Goal: Obtain resource: Download file/media

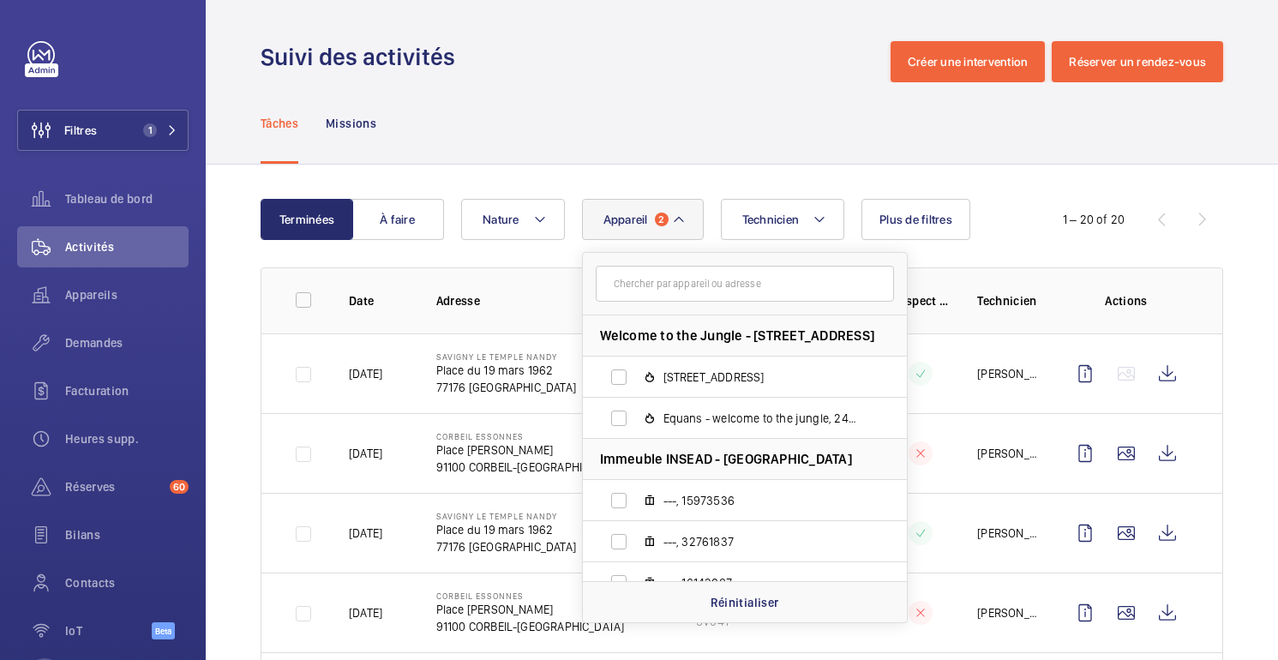
scroll to position [99, 0]
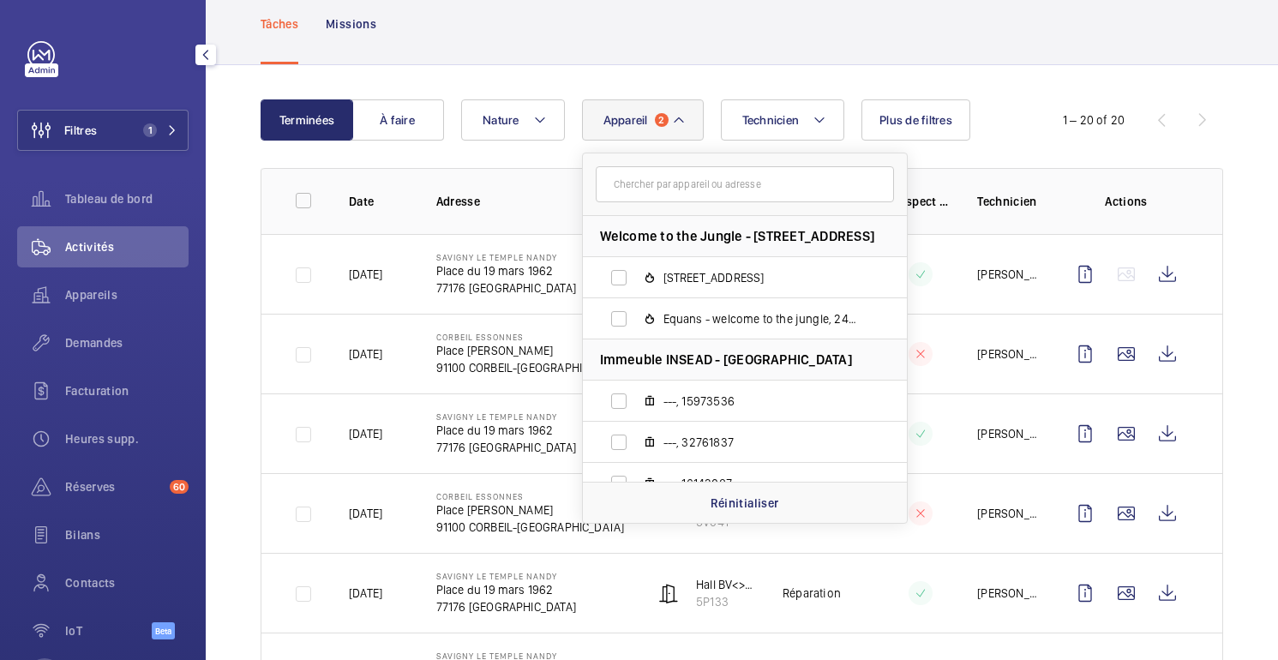
click at [67, 251] on span "Activités" at bounding box center [126, 246] width 123 height 17
click at [89, 298] on span "Appareils" at bounding box center [126, 294] width 123 height 17
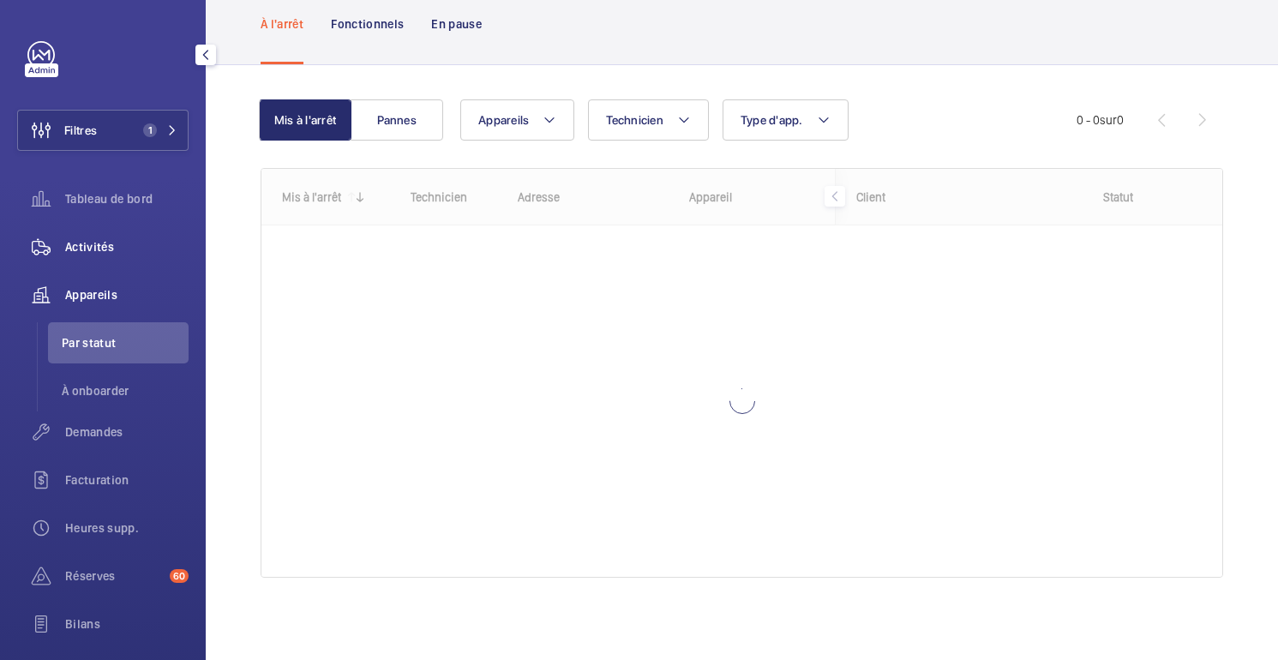
click at [101, 247] on span "Activités" at bounding box center [126, 246] width 123 height 17
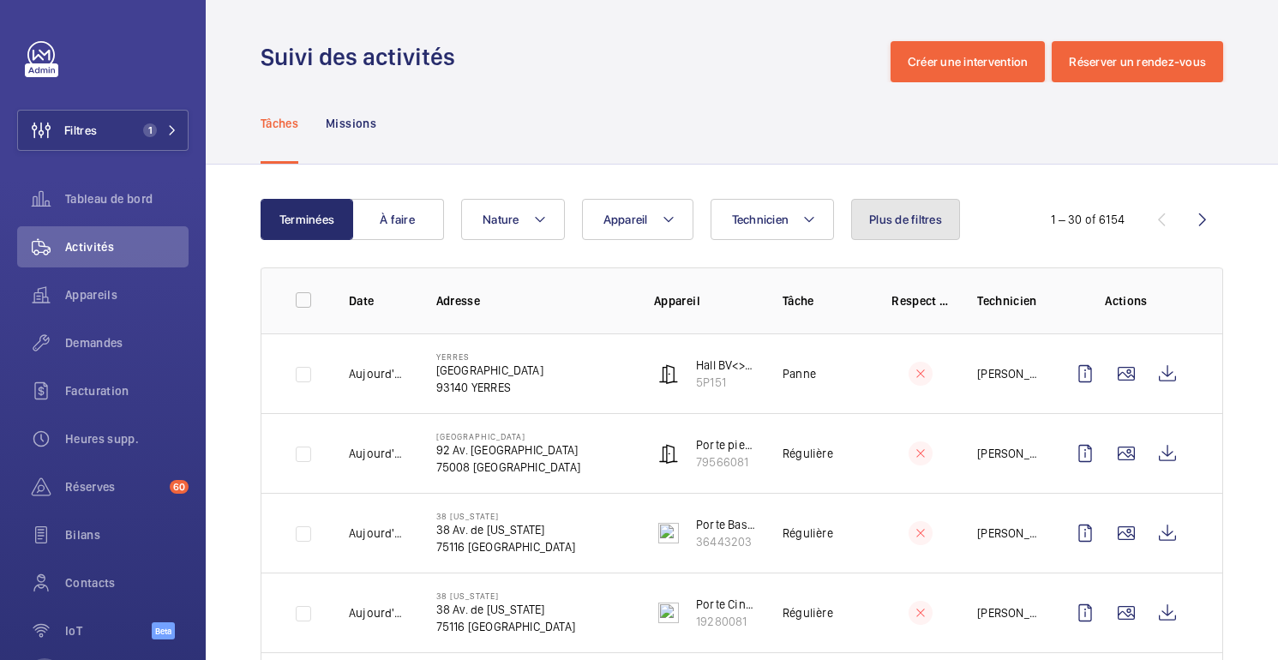
click at [915, 224] on span "Plus de filtres" at bounding box center [905, 220] width 73 height 14
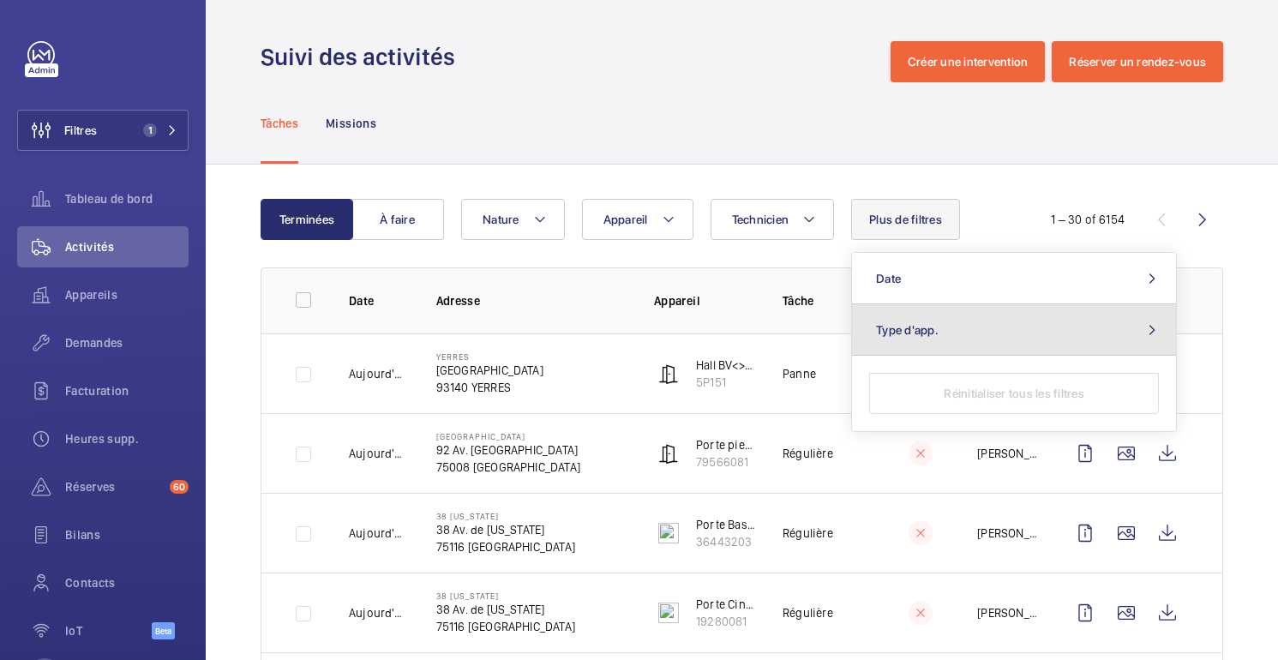
click at [904, 340] on button "Type d'app." at bounding box center [1014, 329] width 324 height 51
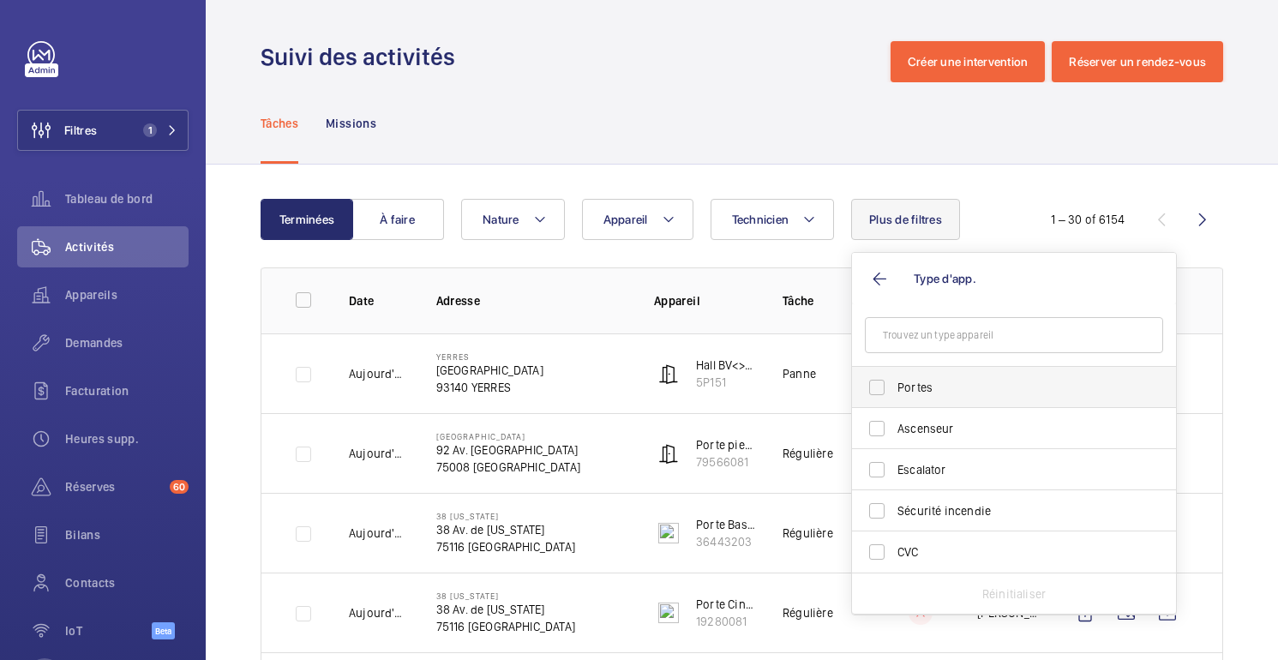
click at [920, 387] on span "Portes" at bounding box center [1016, 387] width 236 height 17
click at [894, 387] on input "Portes" at bounding box center [877, 387] width 34 height 34
checkbox input "true"
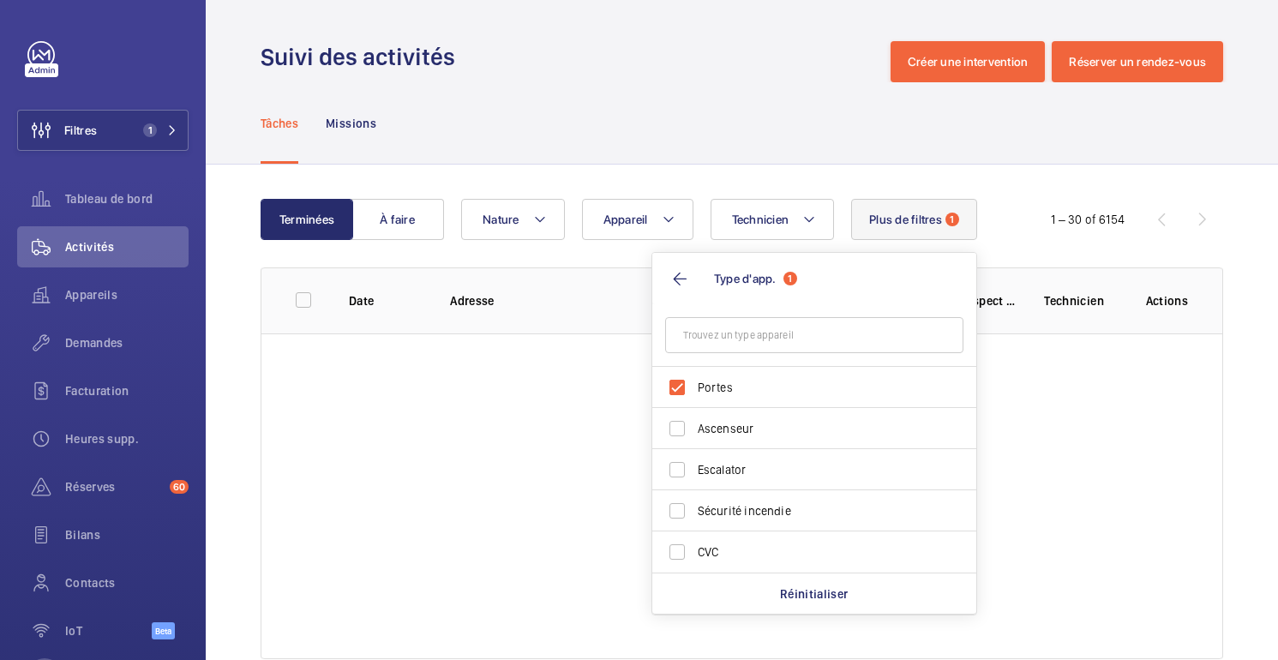
click at [802, 84] on div "Tâches Missions" at bounding box center [742, 122] width 963 height 81
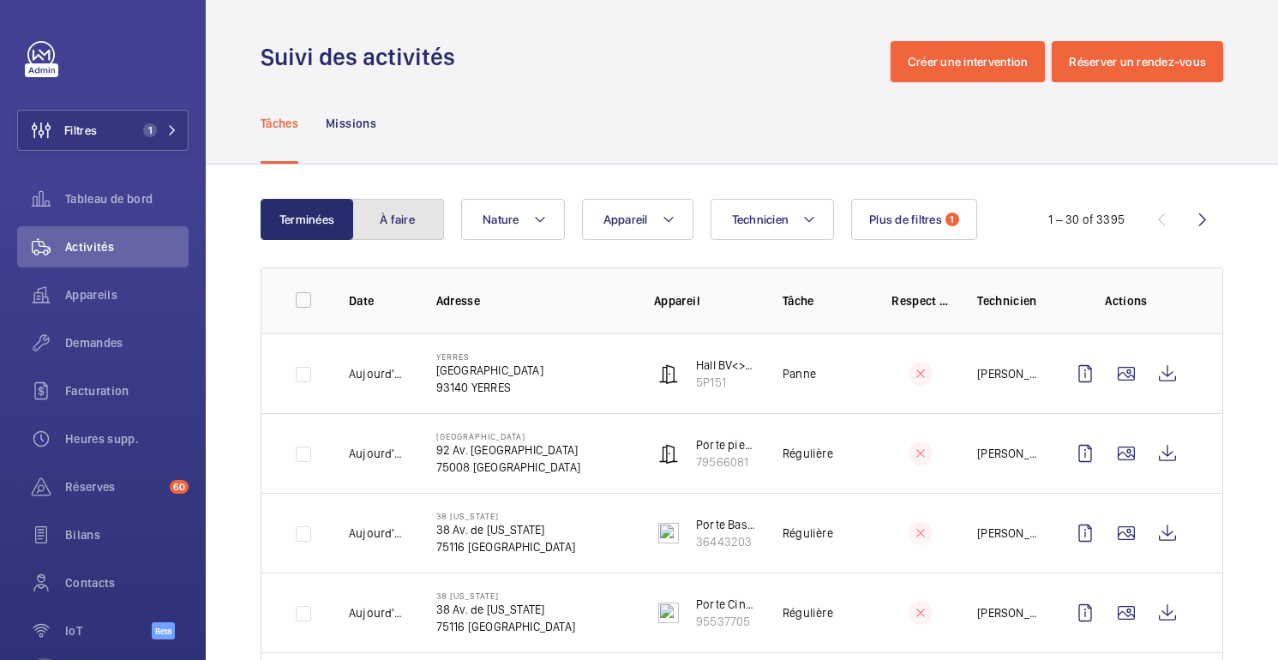
click at [399, 228] on button "À faire" at bounding box center [398, 219] width 93 height 41
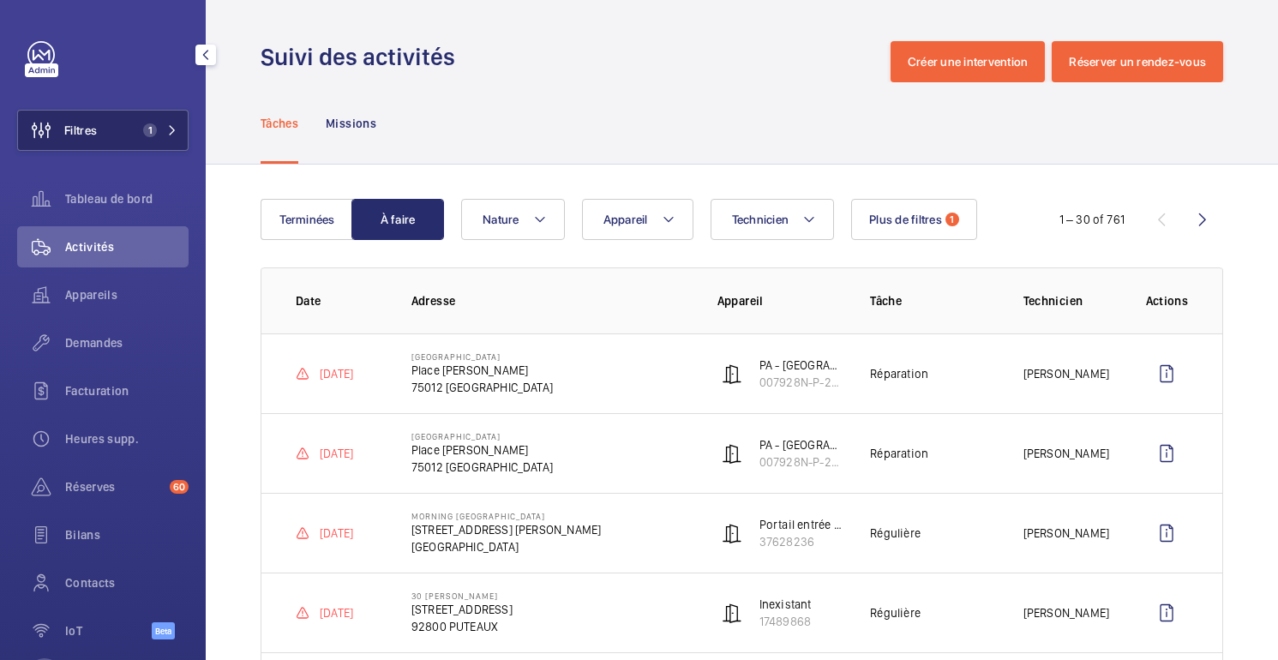
click at [150, 134] on span "1" at bounding box center [150, 130] width 14 height 14
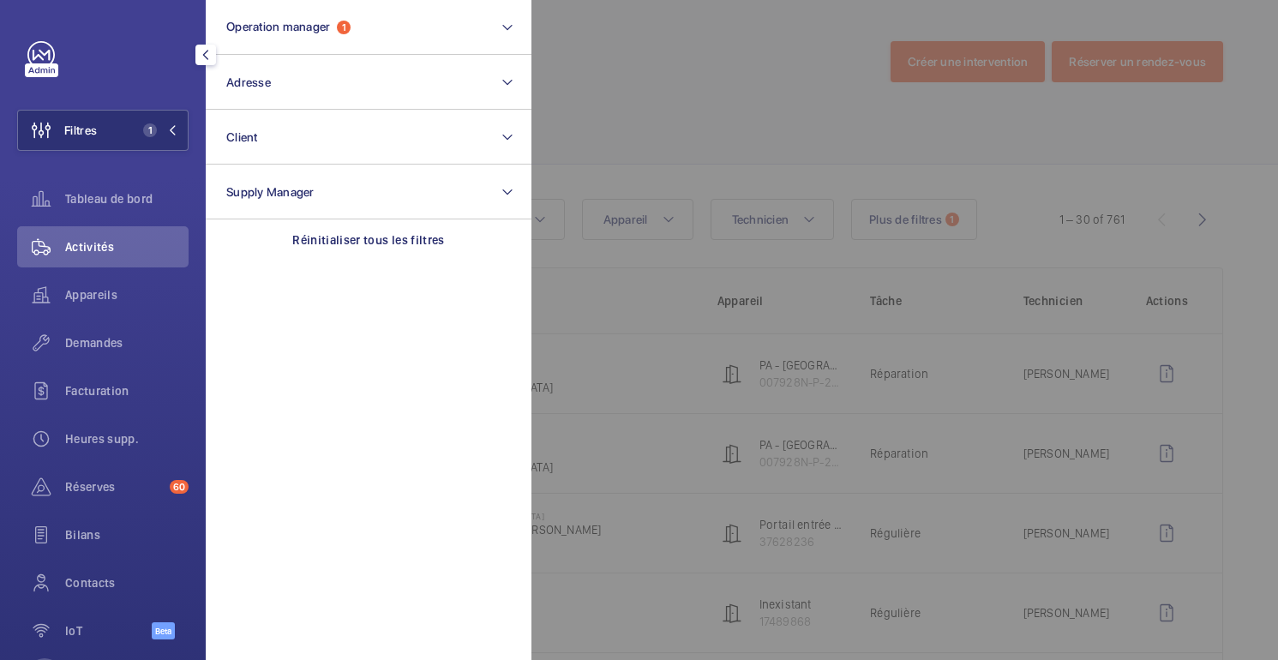
click at [787, 106] on div at bounding box center [1171, 330] width 1278 height 660
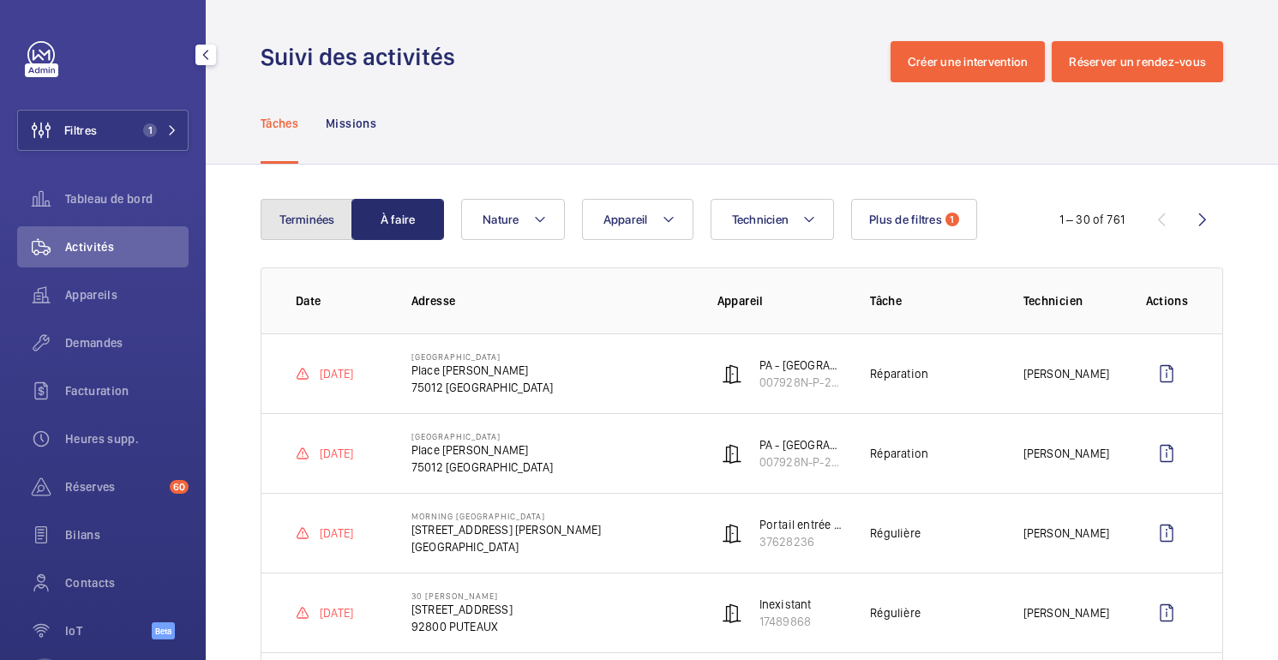
click at [307, 212] on button "Terminées" at bounding box center [307, 219] width 93 height 41
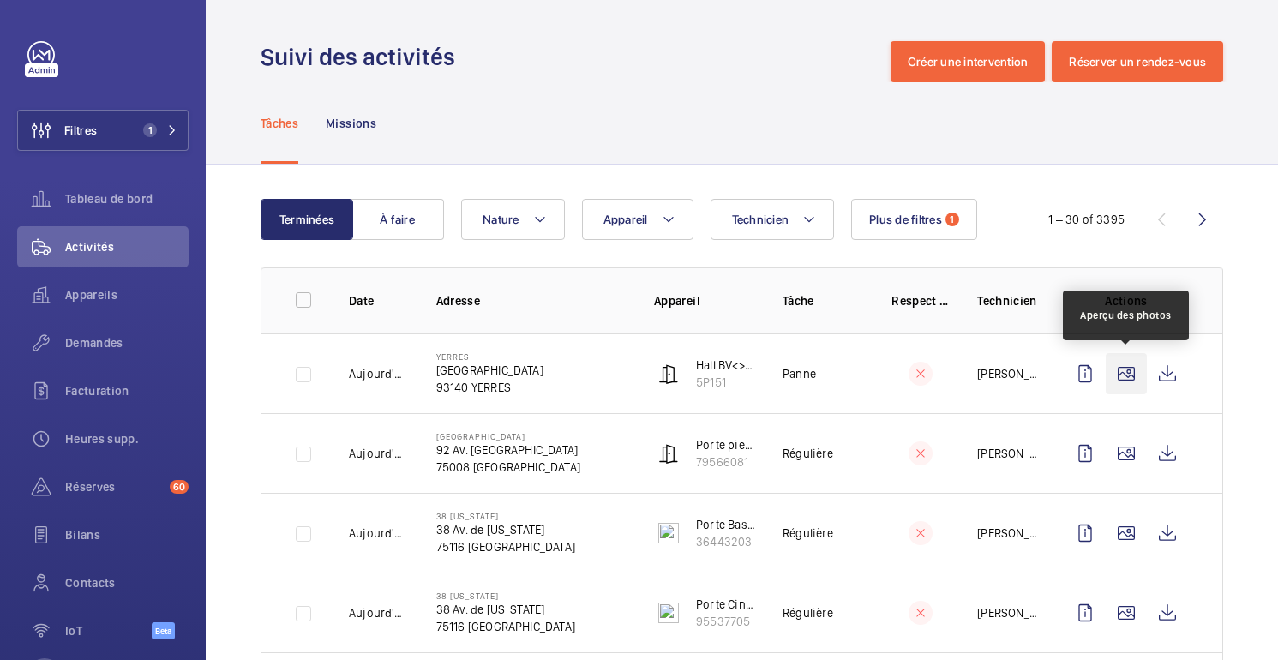
click at [1133, 379] on wm-front-icon-button at bounding box center [1126, 373] width 41 height 41
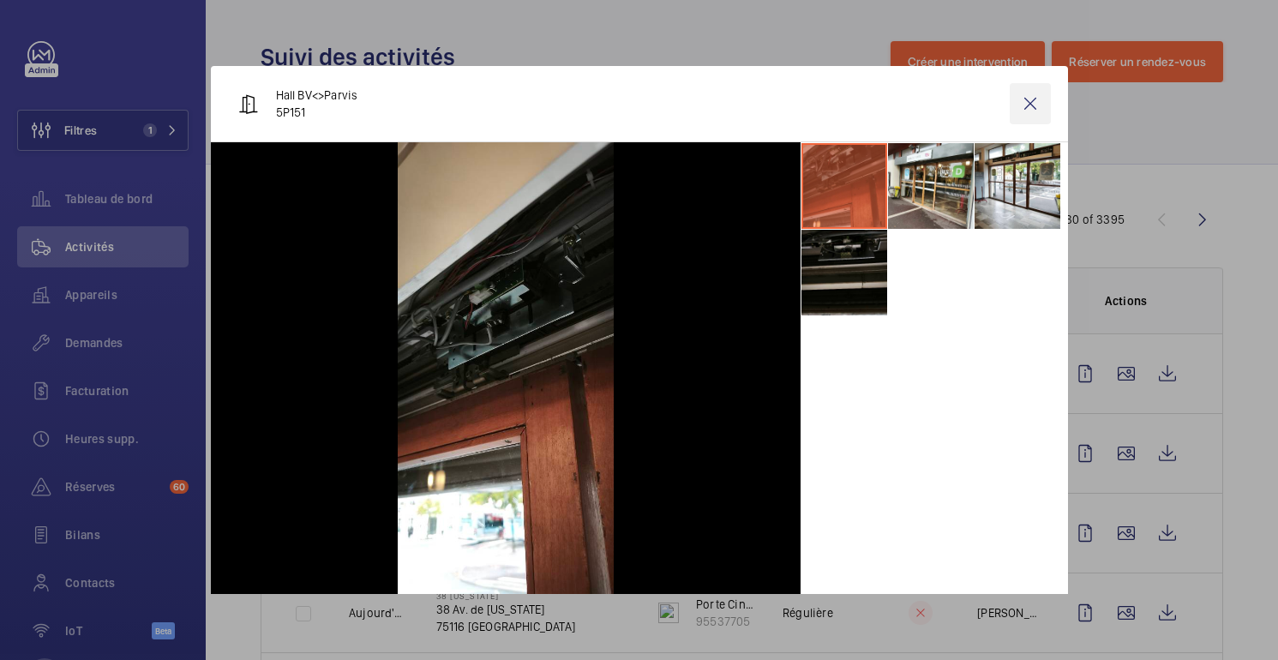
click at [1031, 94] on wm-front-icon-button at bounding box center [1030, 103] width 41 height 41
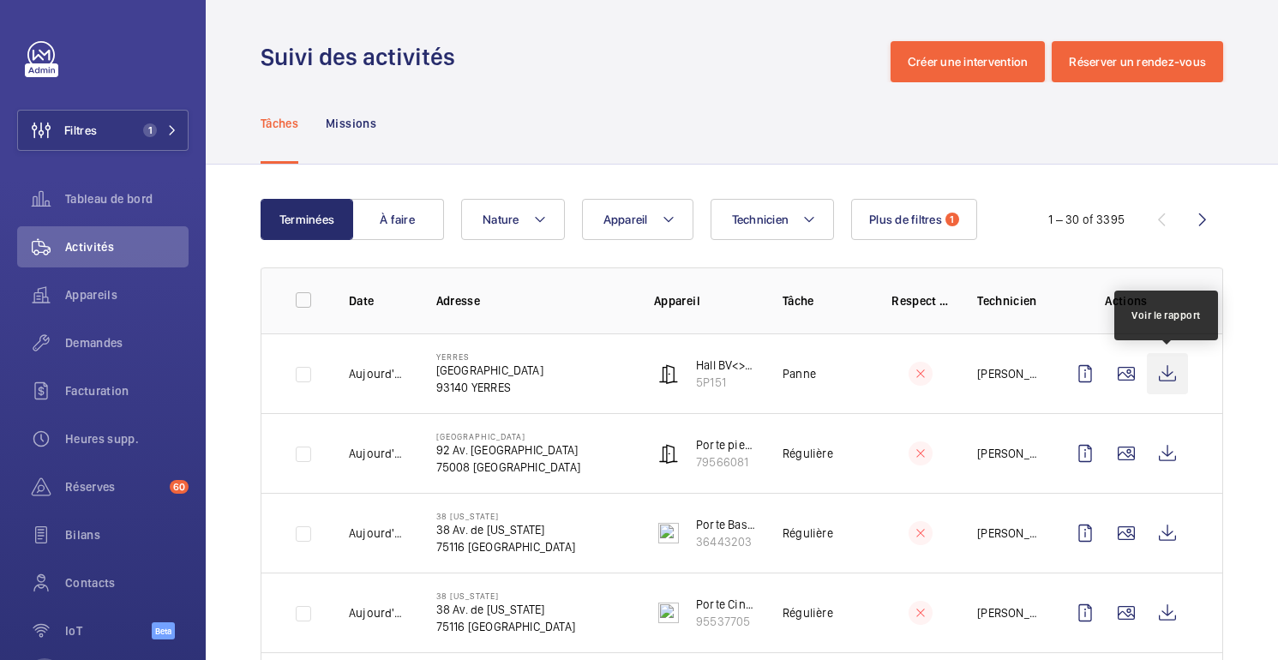
click at [1159, 372] on wm-front-icon-button at bounding box center [1167, 373] width 41 height 41
click at [1171, 372] on wm-front-icon-button at bounding box center [1167, 373] width 41 height 41
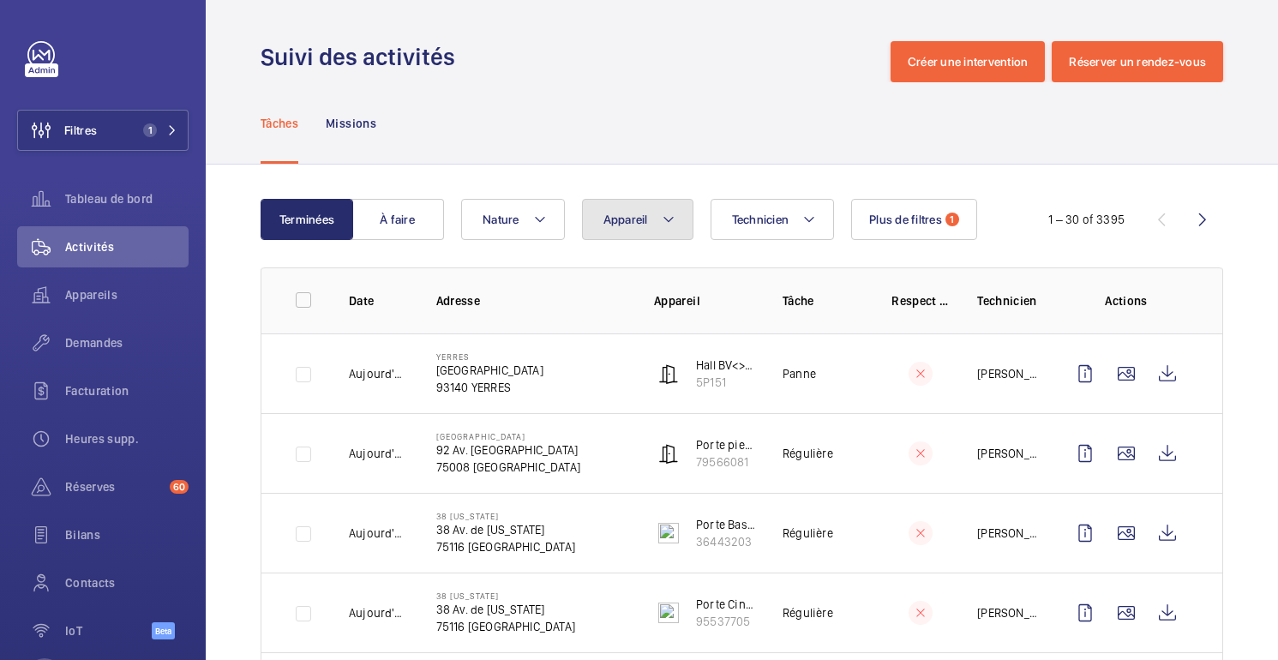
click at [649, 224] on button "Appareil" at bounding box center [637, 219] width 111 height 41
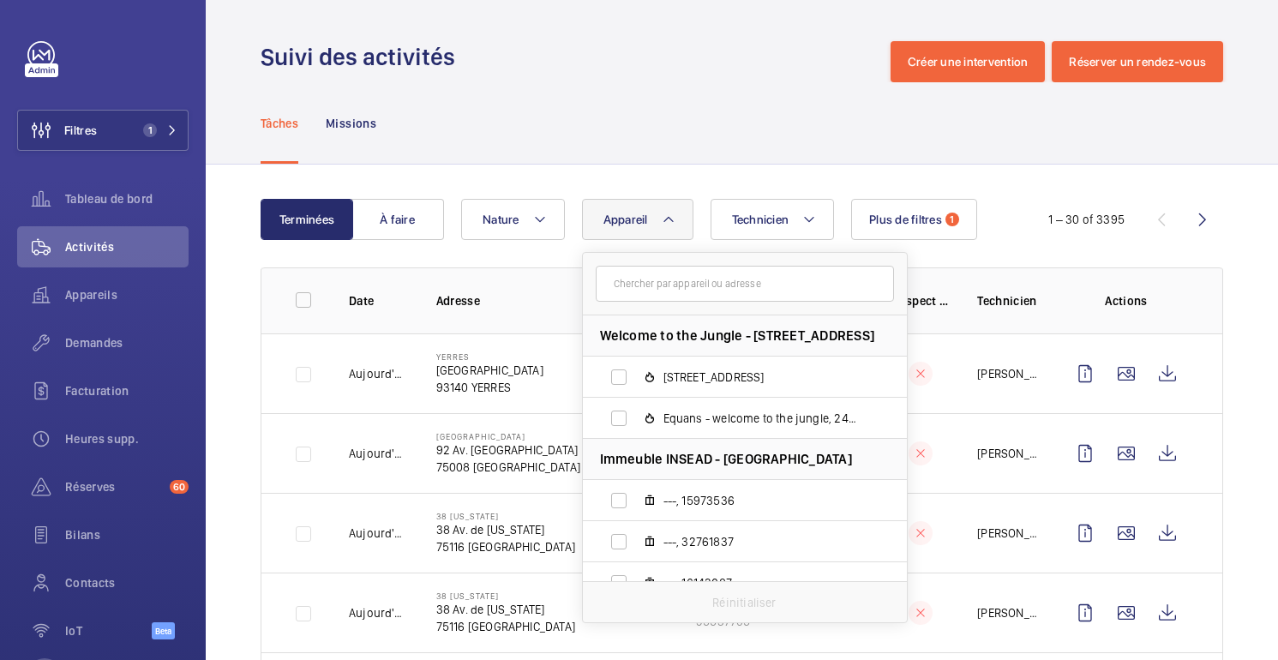
click at [698, 280] on input "text" at bounding box center [745, 284] width 298 height 36
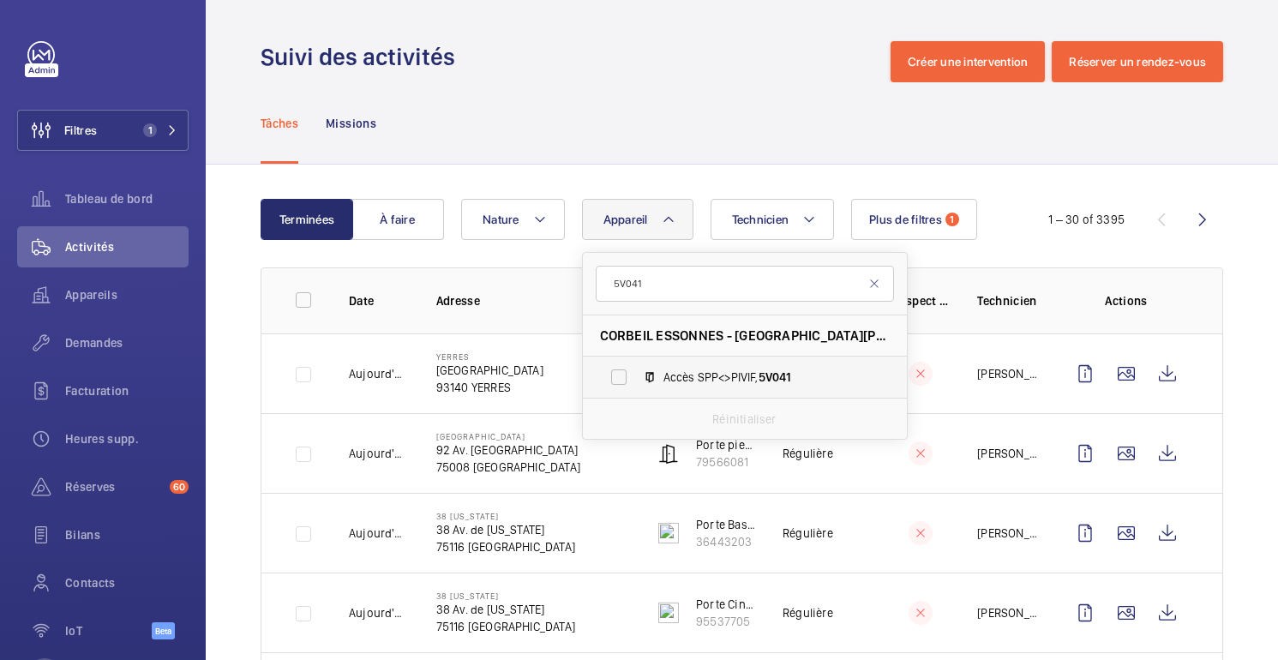
type input "5V041"
click at [797, 372] on span "Accès SPP<>PIVIF, 5V041" at bounding box center [763, 377] width 199 height 17
click at [636, 372] on input "Accès SPP<>PIVIF, 5V041" at bounding box center [619, 377] width 34 height 34
checkbox input "true"
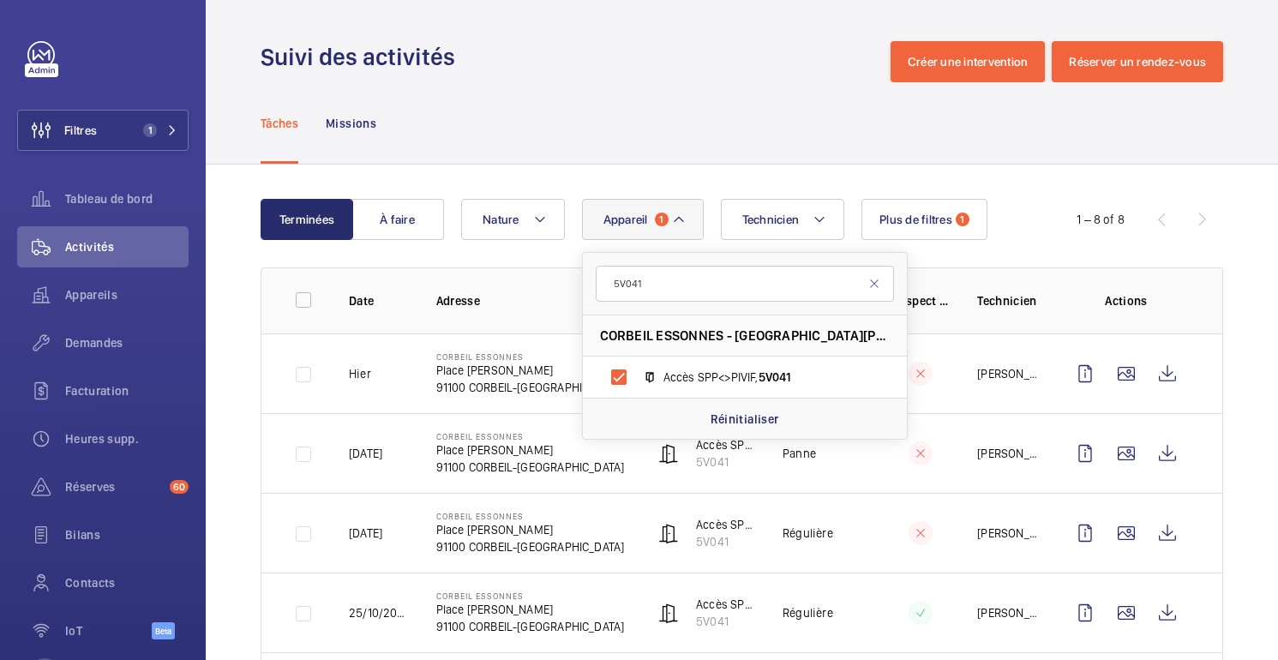
click at [752, 161] on div "Tâches Missions" at bounding box center [742, 122] width 963 height 81
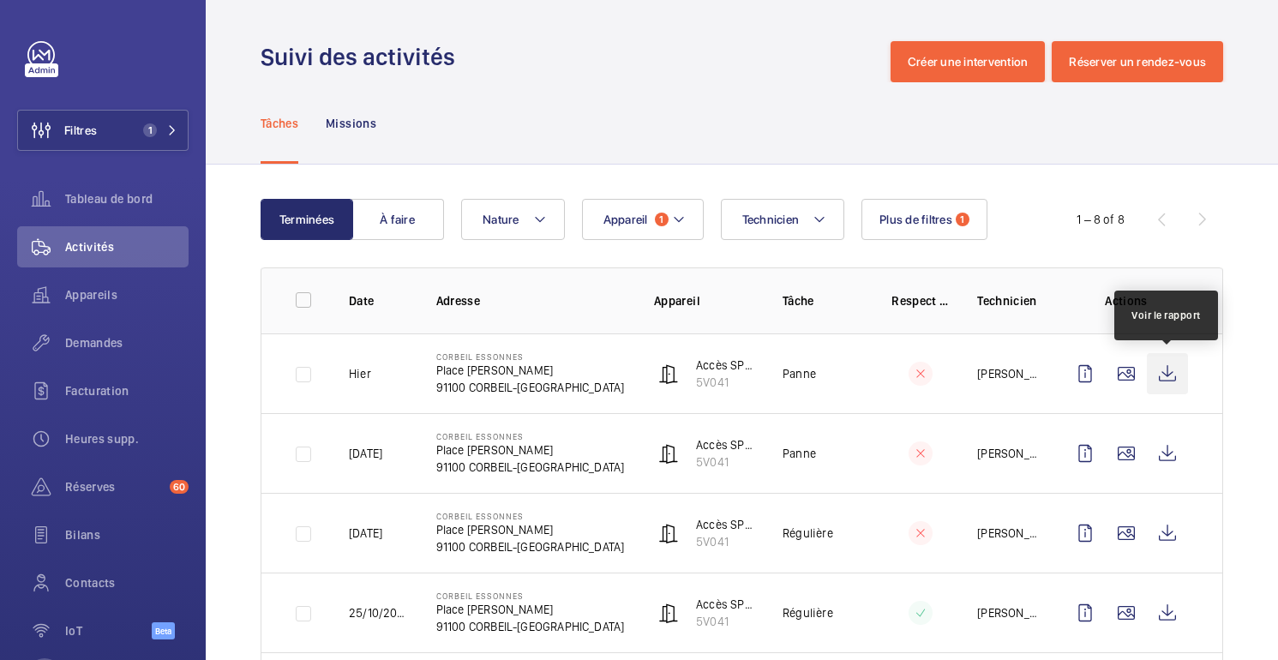
click at [1169, 376] on wm-front-icon-button at bounding box center [1167, 373] width 41 height 41
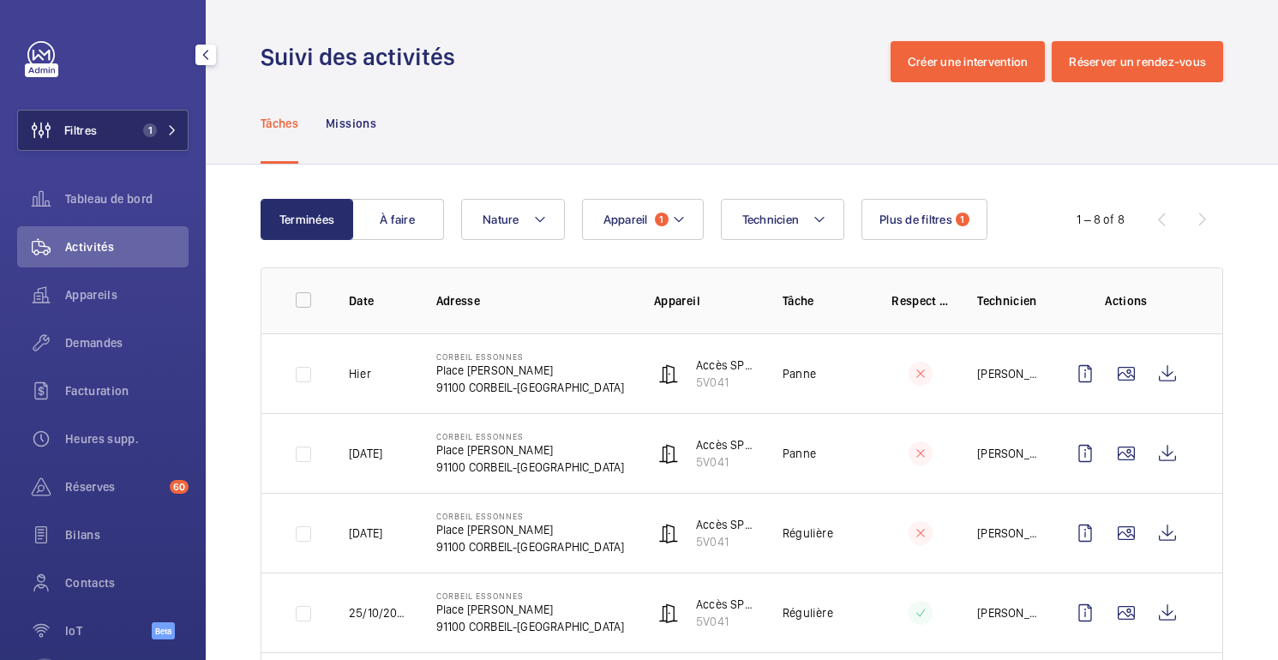
click at [96, 139] on span "Filtres" at bounding box center [57, 130] width 79 height 41
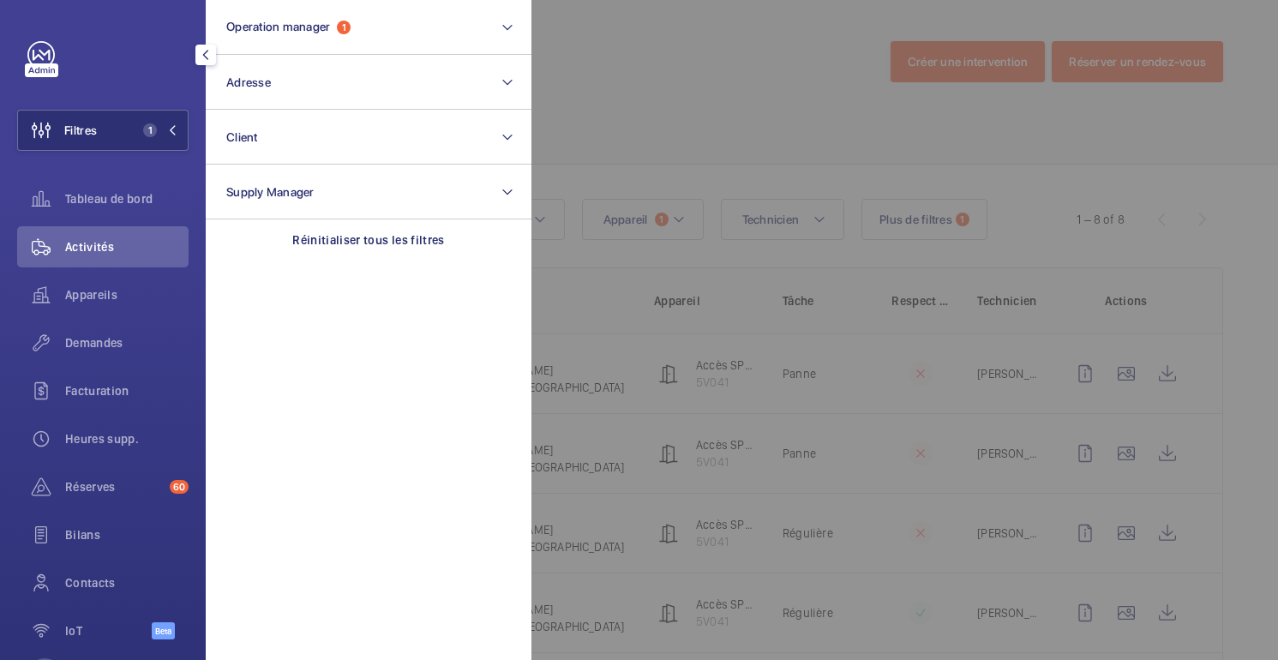
click at [682, 85] on div at bounding box center [1171, 330] width 1278 height 660
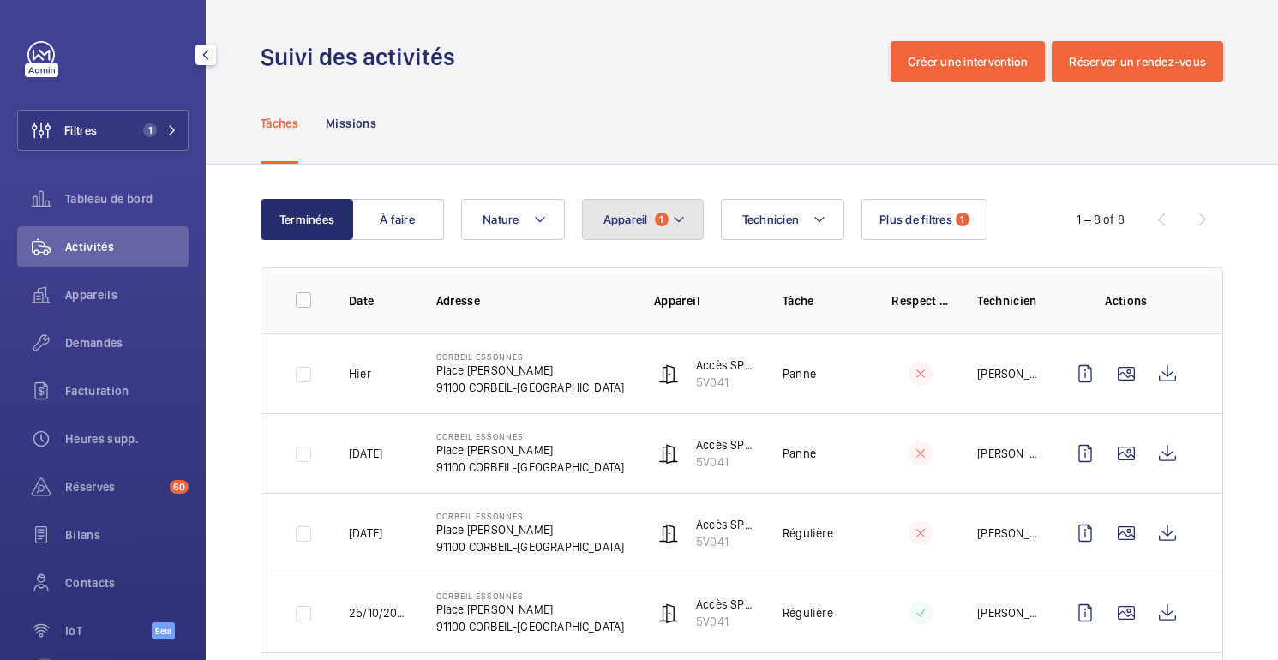
click at [653, 227] on button "Appareil 1" at bounding box center [643, 219] width 122 height 41
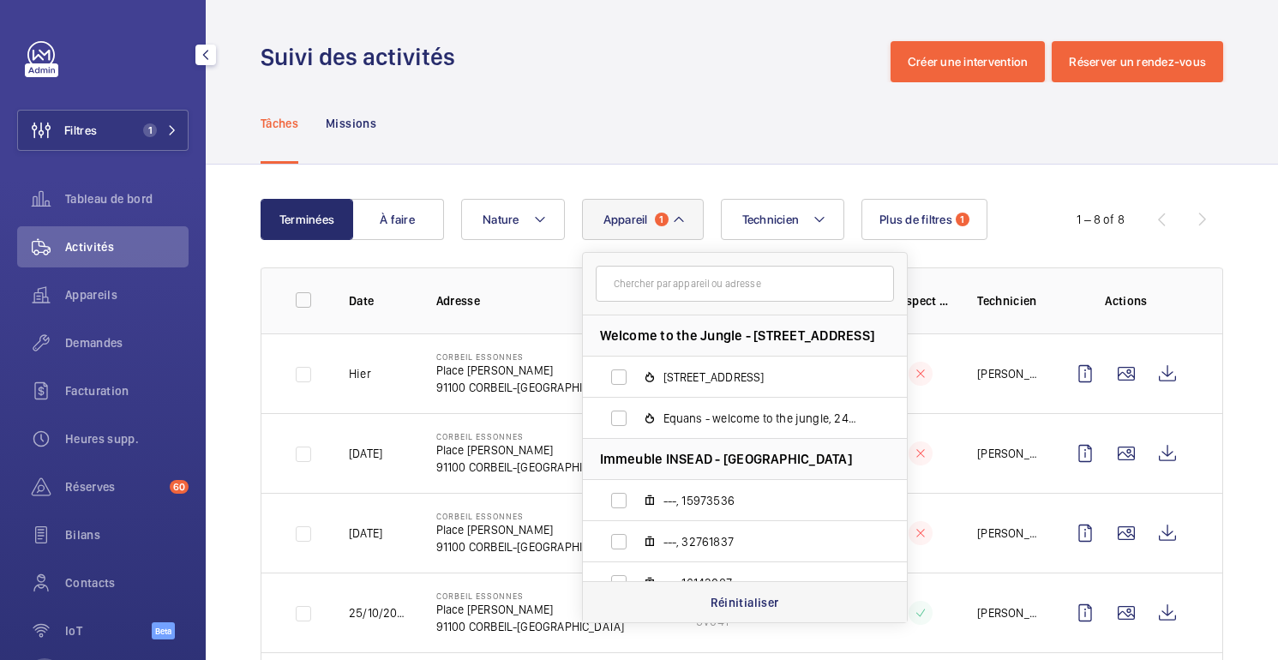
click at [715, 605] on p "Réinitialiser" at bounding box center [745, 602] width 69 height 17
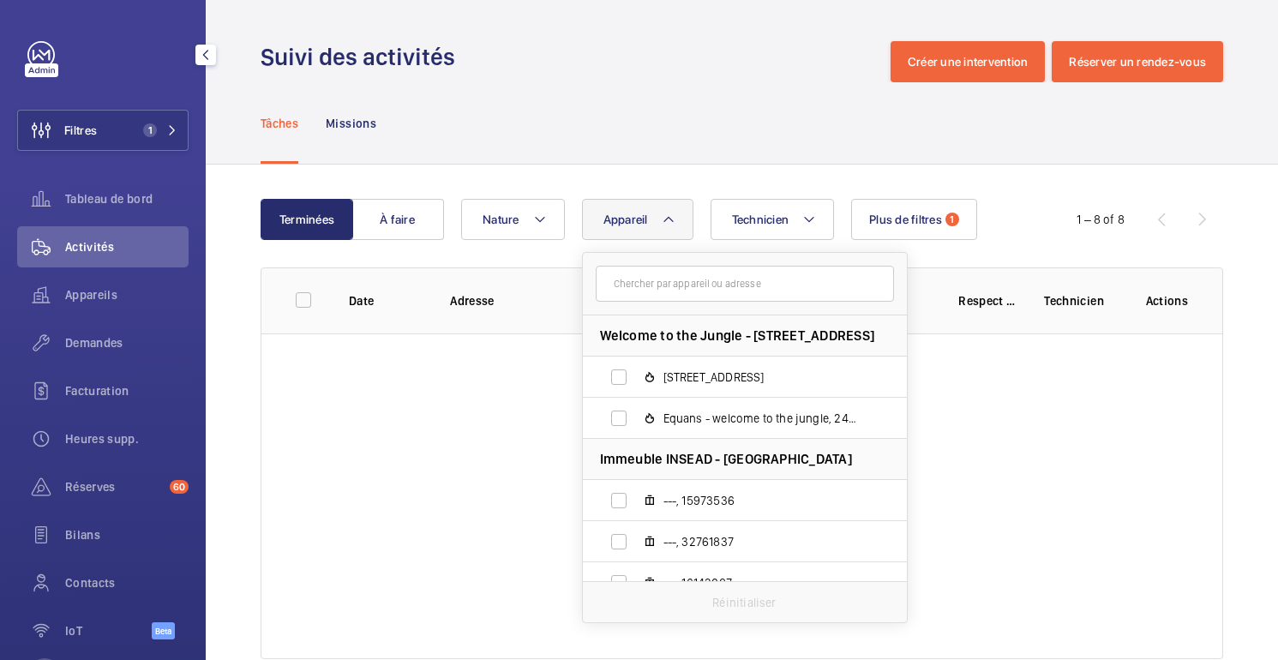
click at [787, 137] on div "Tâches Missions" at bounding box center [742, 122] width 963 height 81
